Goal: Use online tool/utility: Utilize a website feature to perform a specific function

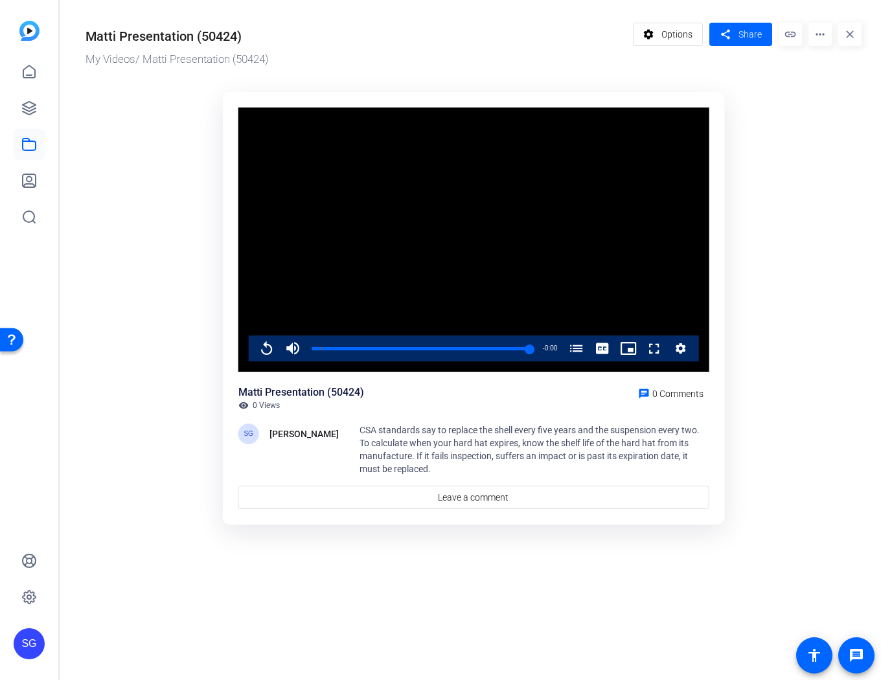
drag, startPoint x: 148, startPoint y: 181, endPoint x: 145, endPoint y: 192, distance: 11.5
click at [149, 182] on ktd-grid "Video Player is loading. Play Video Replay Mute Current Time 2:00 / Duration 2:…" at bounding box center [474, 311] width 776 height 454
click at [820, 32] on mat-icon "more_horiz" at bounding box center [820, 34] width 23 height 23
click at [801, 72] on span "Edit in Creator" at bounding box center [795, 74] width 54 height 16
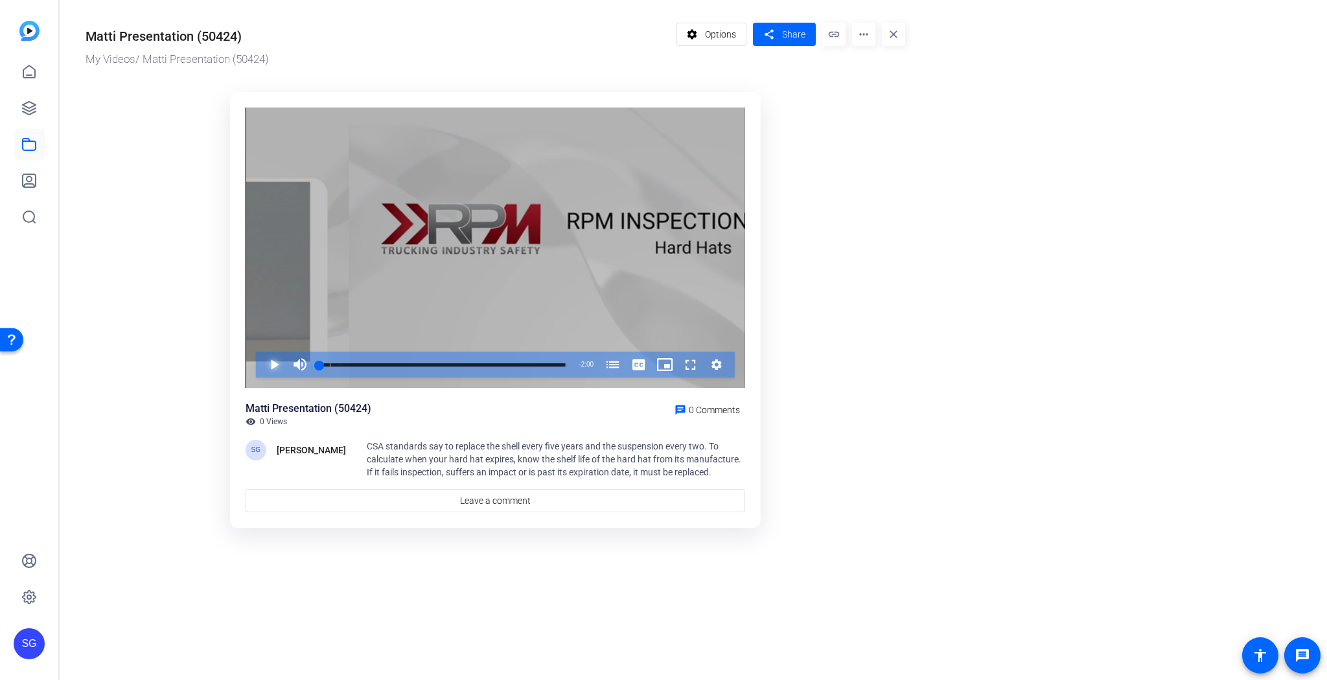
click at [261, 360] on span "Video Player" at bounding box center [261, 365] width 0 height 26
